Goal: Transaction & Acquisition: Purchase product/service

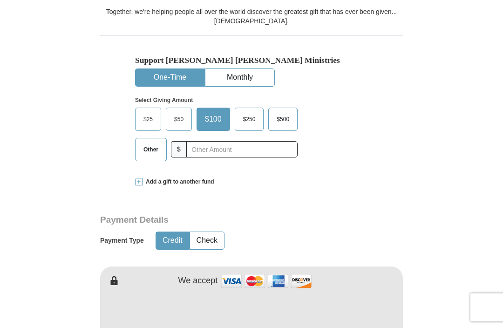
scroll to position [238, 0]
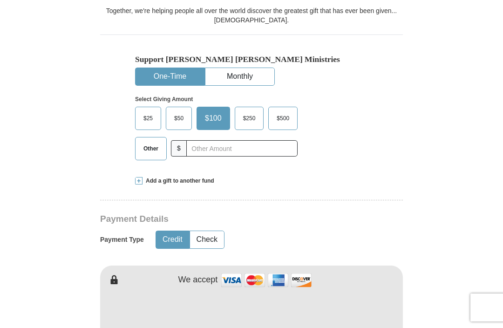
click at [157, 146] on span "Other" at bounding box center [151, 149] width 24 height 14
click at [0, 0] on input "Other" at bounding box center [0, 0] width 0 height 0
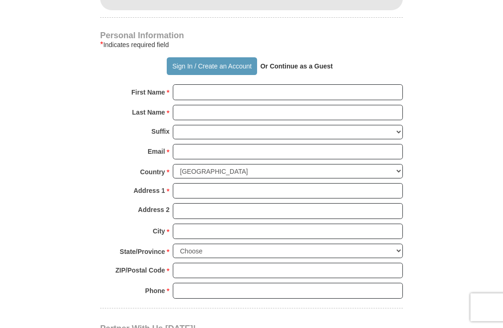
scroll to position [595, 0]
type input "365"
click at [307, 62] on strong "Or Continue as a Guest" at bounding box center [297, 65] width 73 height 7
click at [297, 62] on strong "Or Continue as a Guest" at bounding box center [297, 65] width 73 height 7
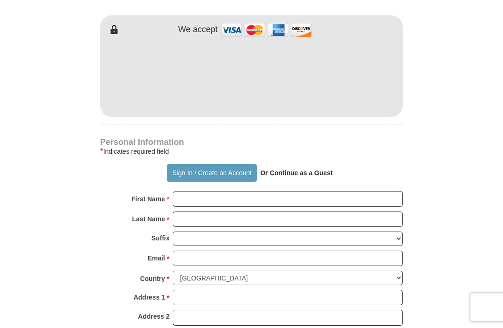
scroll to position [513, 0]
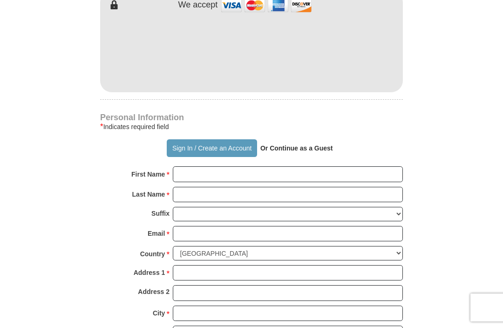
click at [305, 145] on strong "Or Continue as a Guest" at bounding box center [297, 147] width 73 height 7
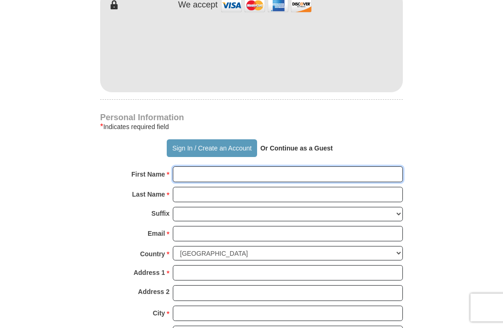
click at [275, 180] on input "First Name *" at bounding box center [288, 174] width 230 height 16
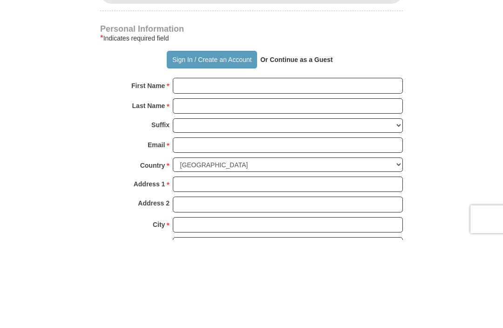
click at [312, 144] on strong "Or Continue as a Guest" at bounding box center [297, 147] width 73 height 7
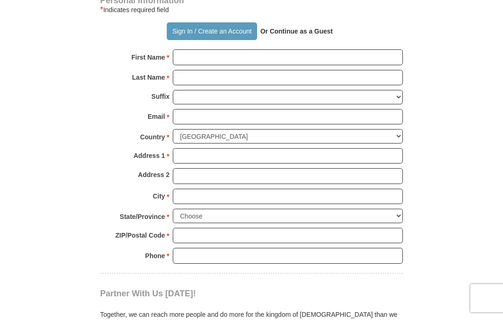
scroll to position [620, 0]
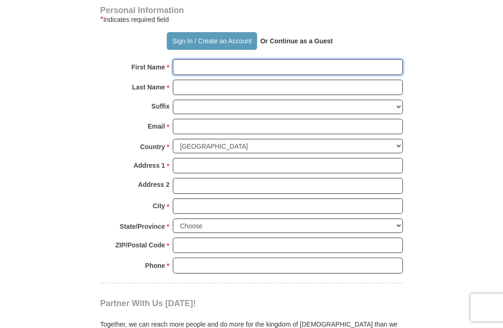
click at [216, 68] on input "First Name *" at bounding box center [288, 67] width 230 height 16
type input "[PERSON_NAME]"
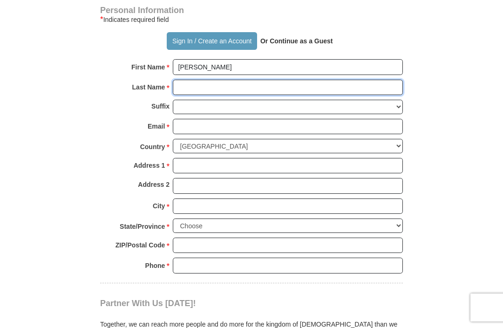
type input "H"
type input "Hlovor"
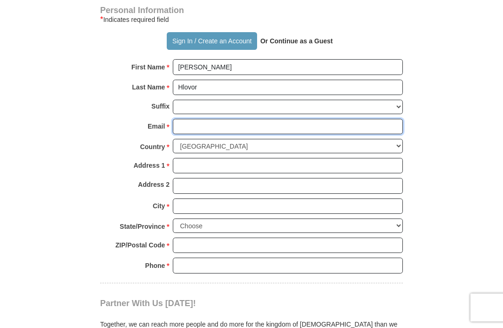
click at [220, 121] on input "Email *" at bounding box center [288, 127] width 230 height 16
type input "[EMAIL_ADDRESS][DOMAIN_NAME]"
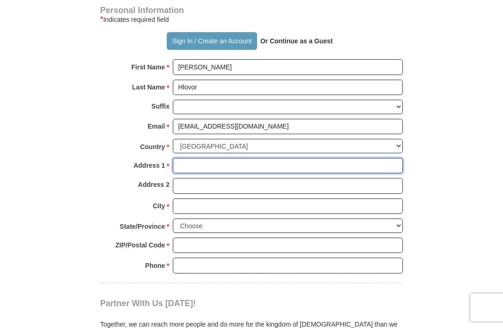
click at [231, 163] on input "Address 1 *" at bounding box center [288, 166] width 230 height 16
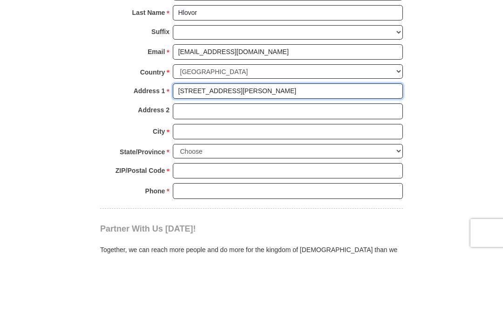
type input "[STREET_ADDRESS][PERSON_NAME]"
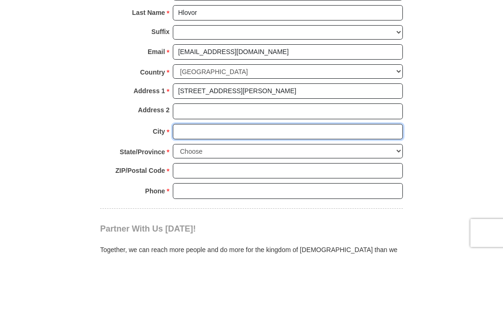
click at [251, 199] on input "City *" at bounding box center [288, 207] width 230 height 16
type input "[GEOGRAPHIC_DATA], 20866"
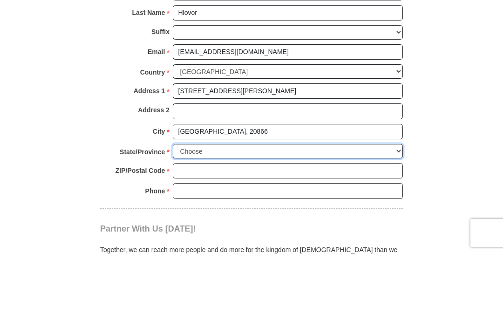
click at [396, 219] on select "Choose [US_STATE] [US_STATE] [US_STATE] [US_STATE] [US_STATE] Armed Forces Amer…" at bounding box center [288, 226] width 230 height 14
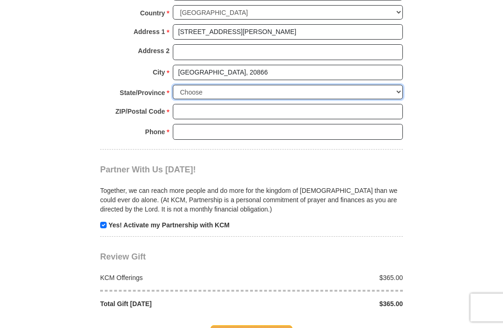
select select "MD"
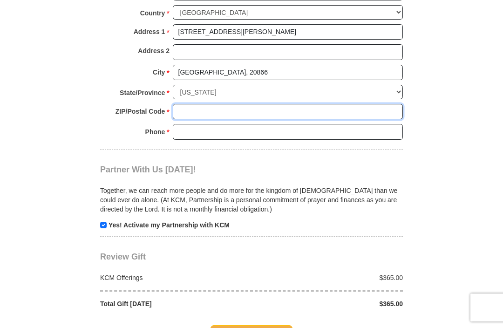
click at [257, 106] on input "ZIP/Postal Code *" at bounding box center [288, 112] width 230 height 16
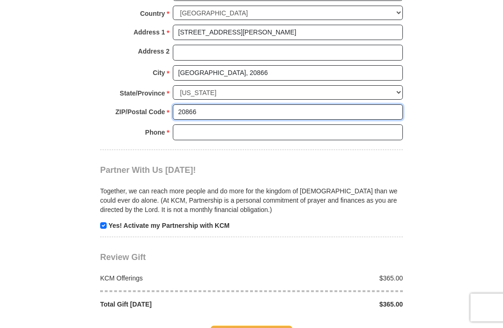
type input "20866"
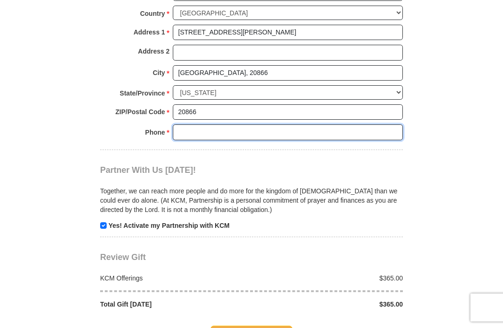
click at [234, 124] on input "Phone * *" at bounding box center [288, 132] width 230 height 16
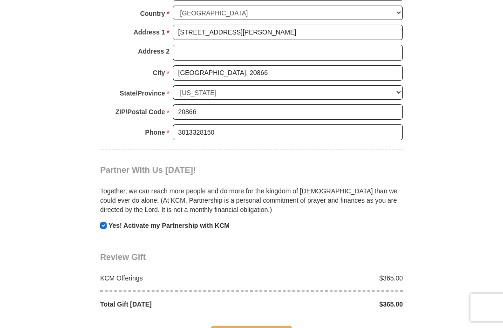
scroll to position [754, 0]
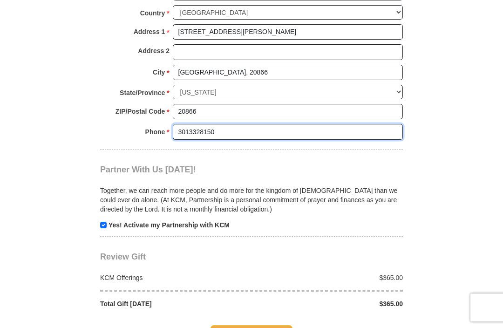
click at [263, 125] on input "3013328150" at bounding box center [288, 132] width 230 height 16
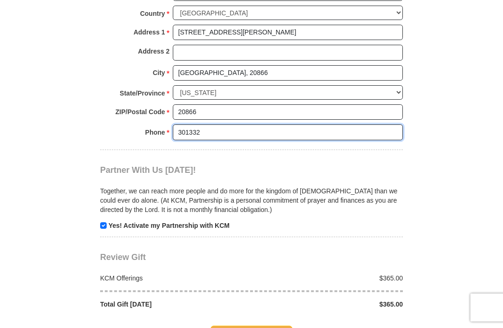
type input "30133"
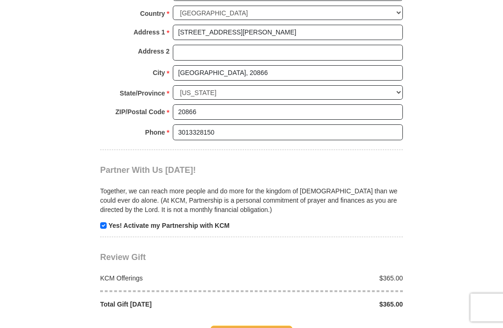
scroll to position [754, 0]
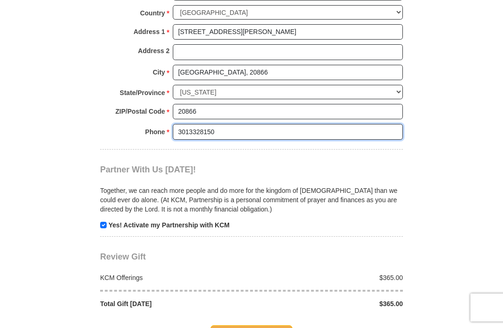
click at [256, 124] on input "3013328150" at bounding box center [288, 132] width 230 height 16
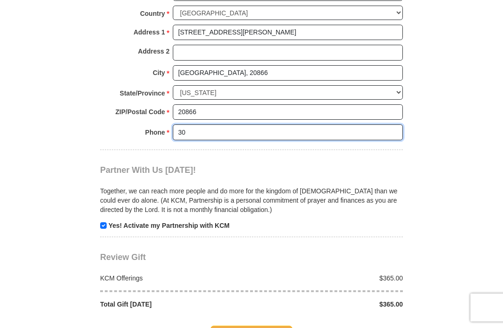
type input "3"
type input "3013328150"
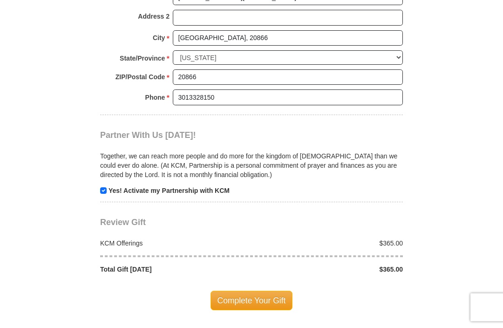
scroll to position [791, 0]
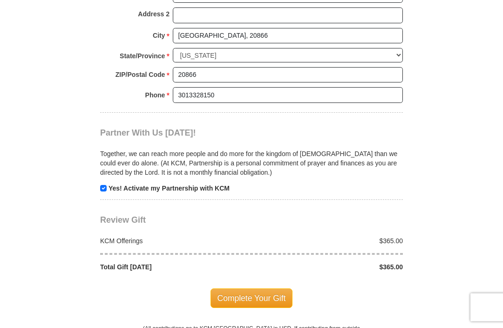
click at [101, 186] on input "checkbox" at bounding box center [103, 189] width 7 height 7
checkbox input "false"
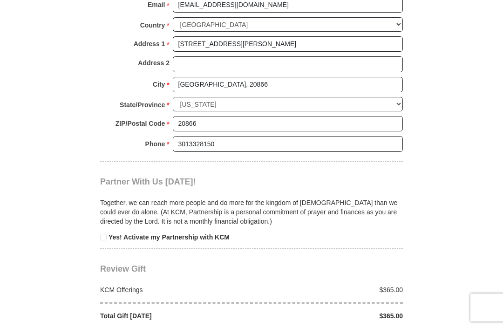
scroll to position [712, 0]
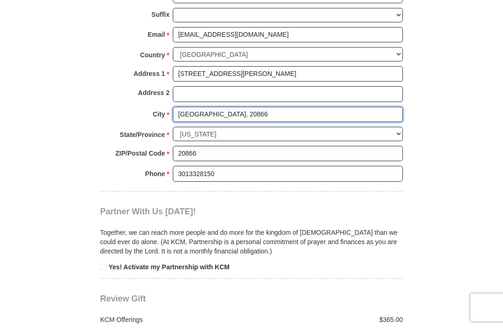
click at [257, 109] on input "[GEOGRAPHIC_DATA], 20866" at bounding box center [288, 115] width 230 height 16
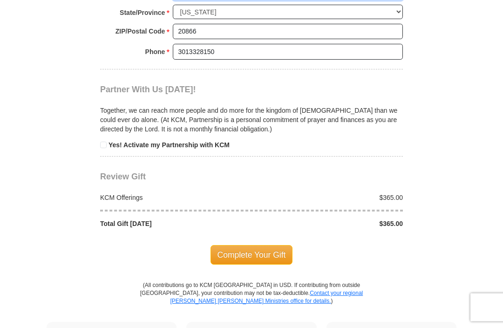
scroll to position [834, 0]
type input "[GEOGRAPHIC_DATA]"
click at [265, 245] on span "Complete Your Gift" at bounding box center [252, 255] width 83 height 20
